Goal: Information Seeking & Learning: Learn about a topic

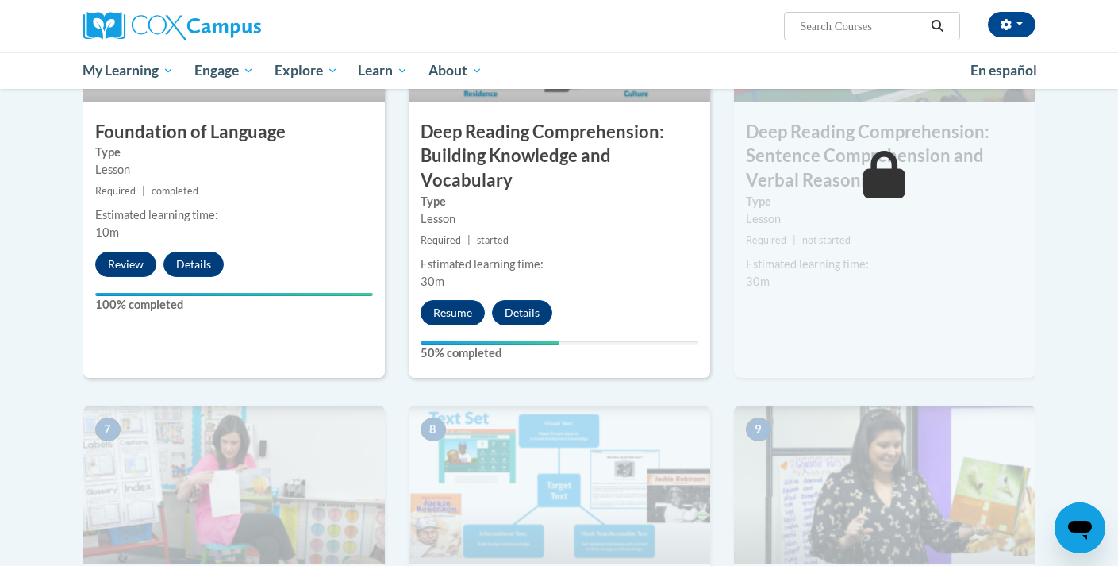
scroll to position [884, 0]
click at [466, 308] on button "Resume" at bounding box center [452, 313] width 64 height 25
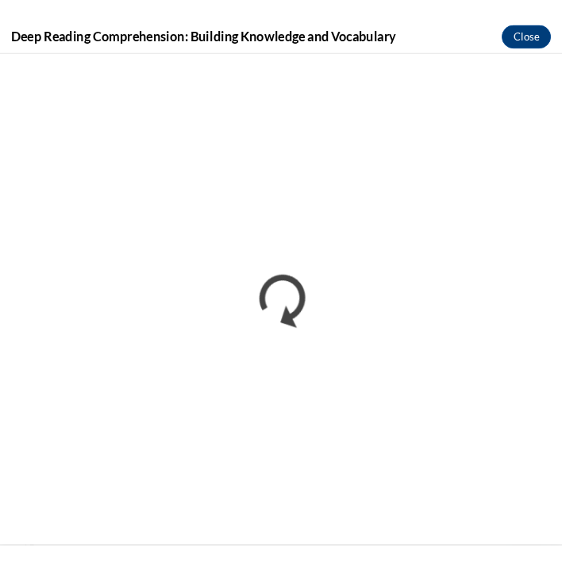
scroll to position [909, 0]
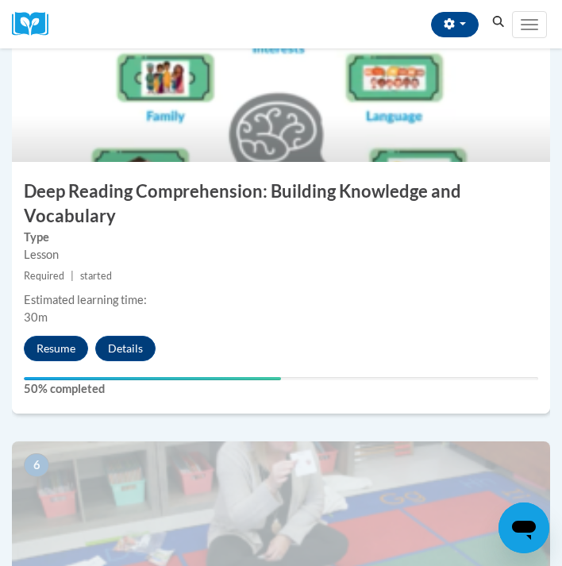
scroll to position [2001, 0]
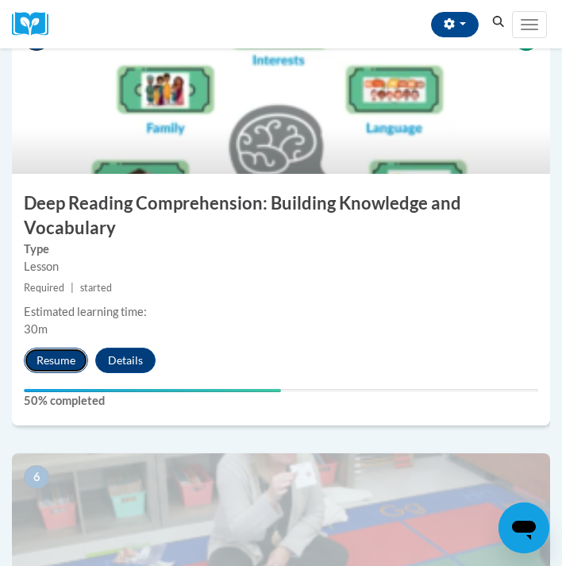
click at [77, 356] on button "Resume" at bounding box center [56, 359] width 64 height 25
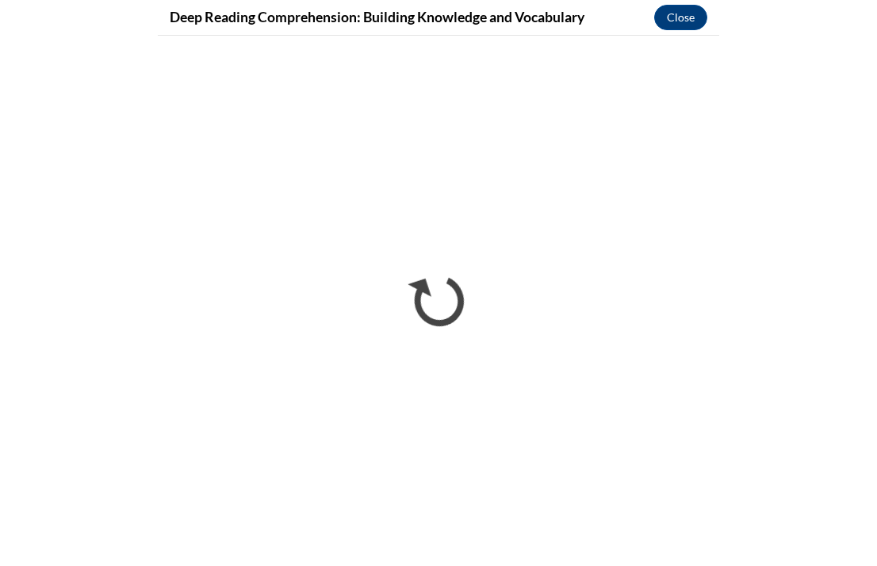
scroll to position [1956, 0]
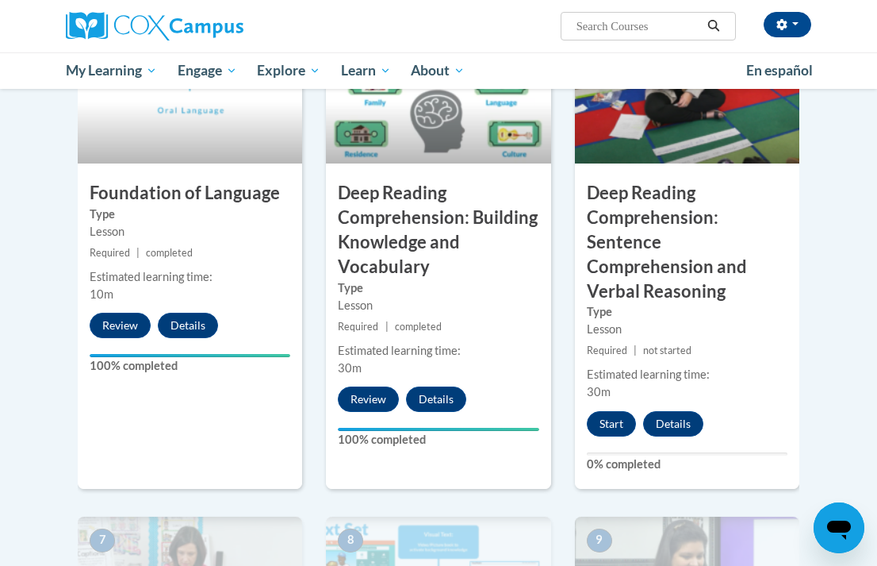
scroll to position [839, 0]
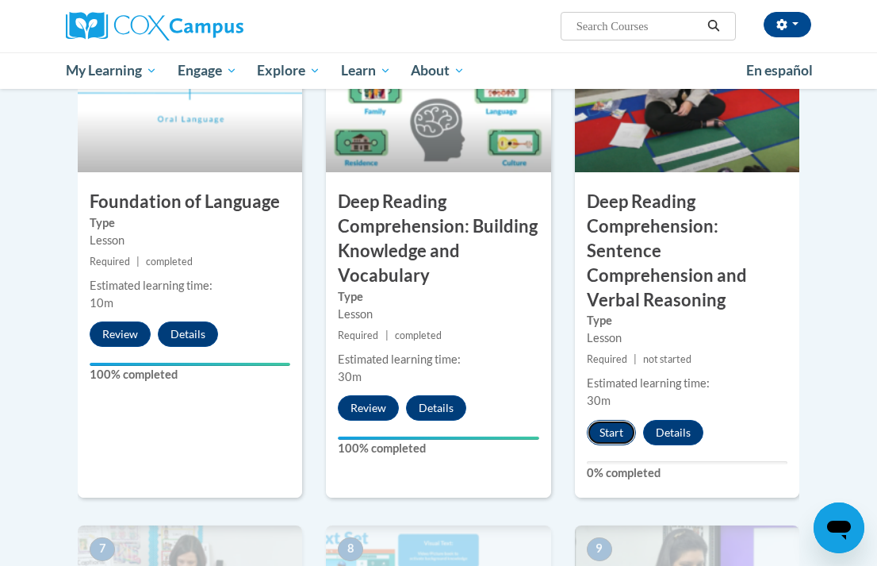
click at [616, 420] on button "Start" at bounding box center [611, 432] width 49 height 25
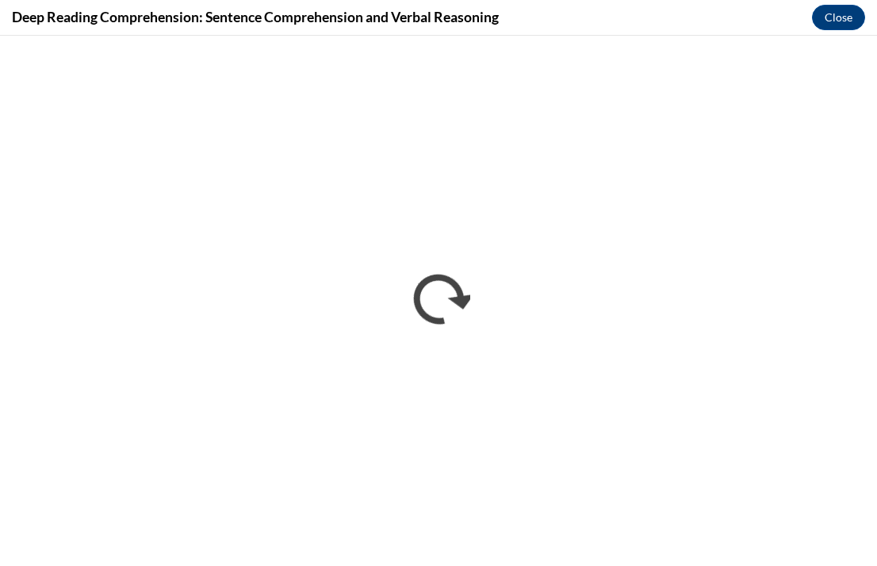
scroll to position [0, 0]
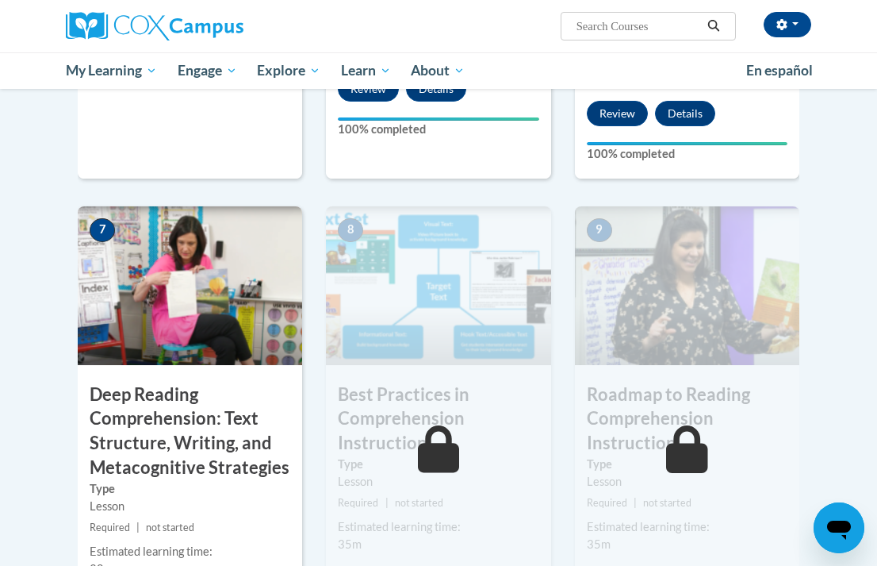
scroll to position [1256, 0]
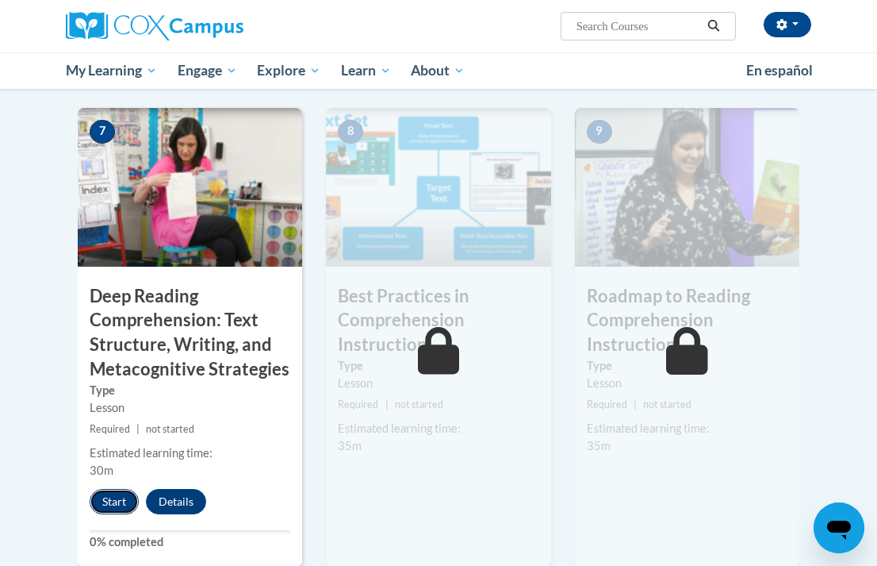
click at [114, 489] on button "Start" at bounding box center [114, 501] width 49 height 25
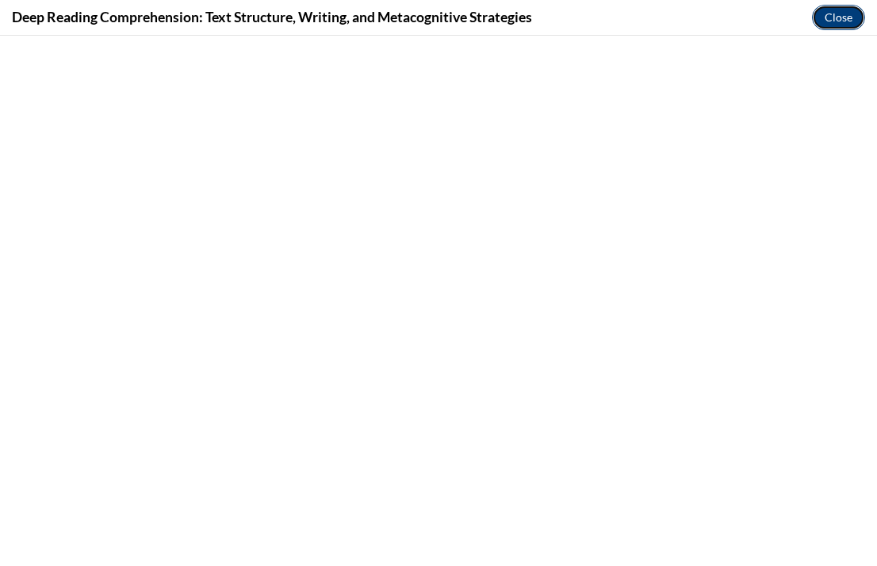
click at [835, 14] on button "Close" at bounding box center [838, 17] width 53 height 25
